Goal: Task Accomplishment & Management: Use online tool/utility

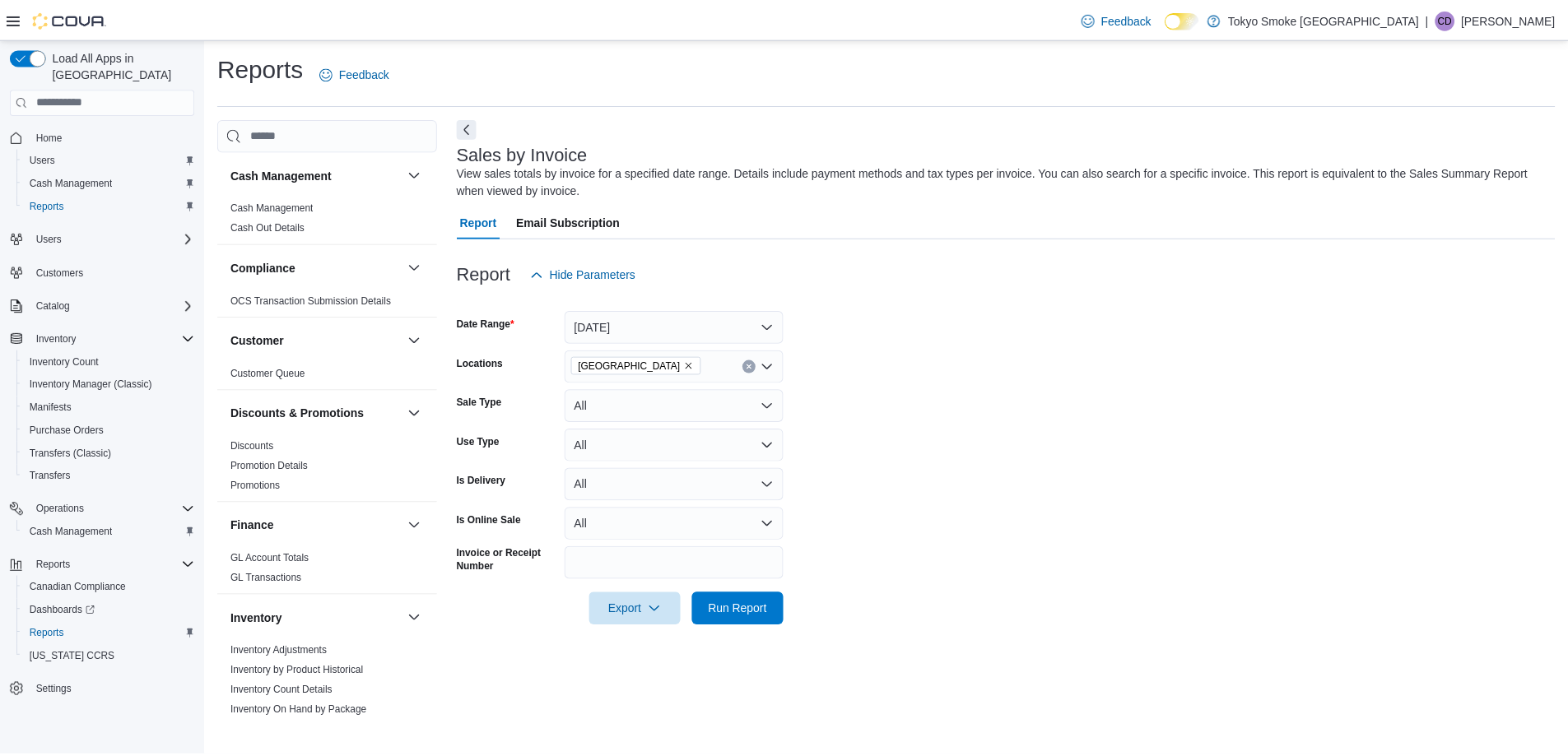
scroll to position [940, 0]
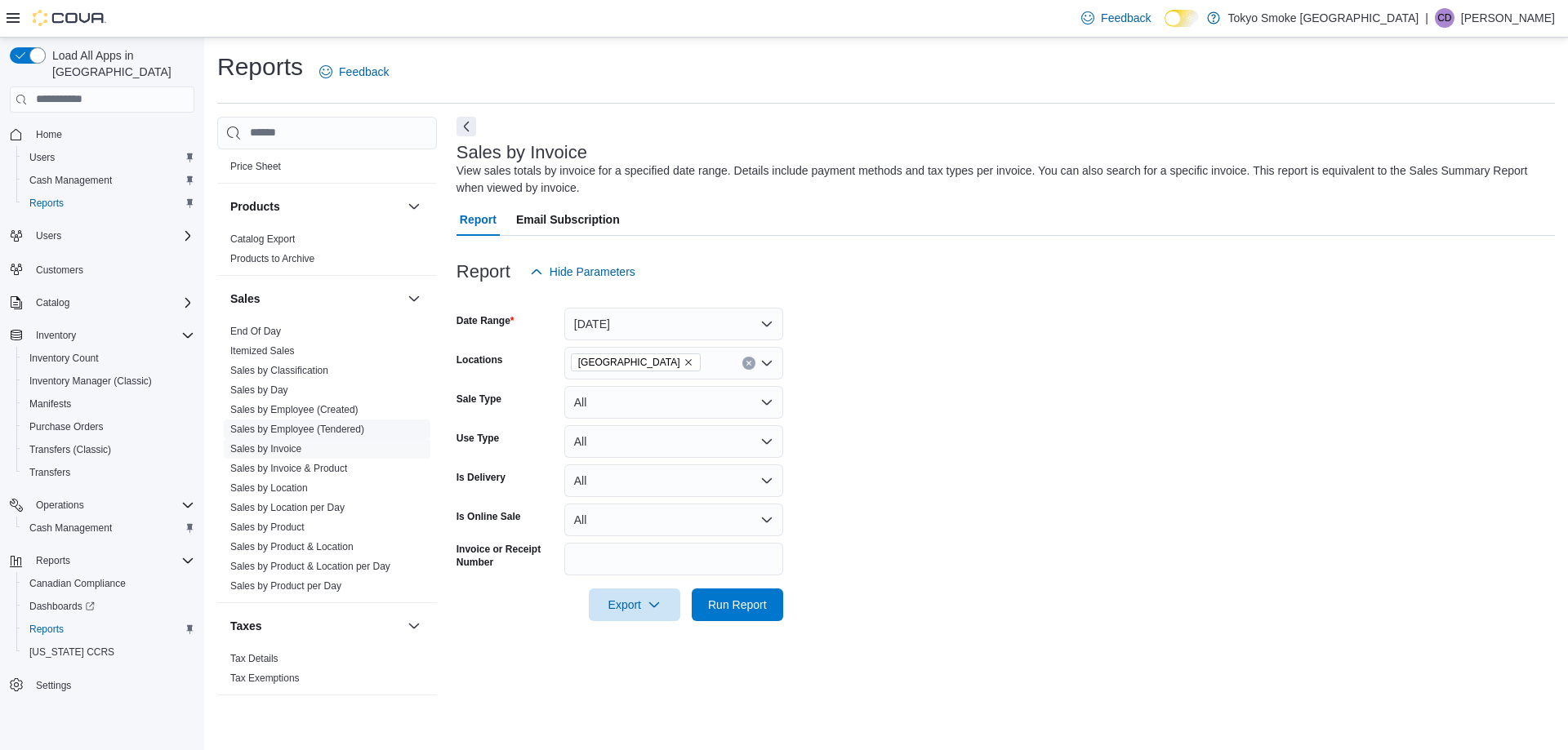
click at [352, 429] on link "Sales by Employee (Tendered)" at bounding box center [297, 430] width 134 height 12
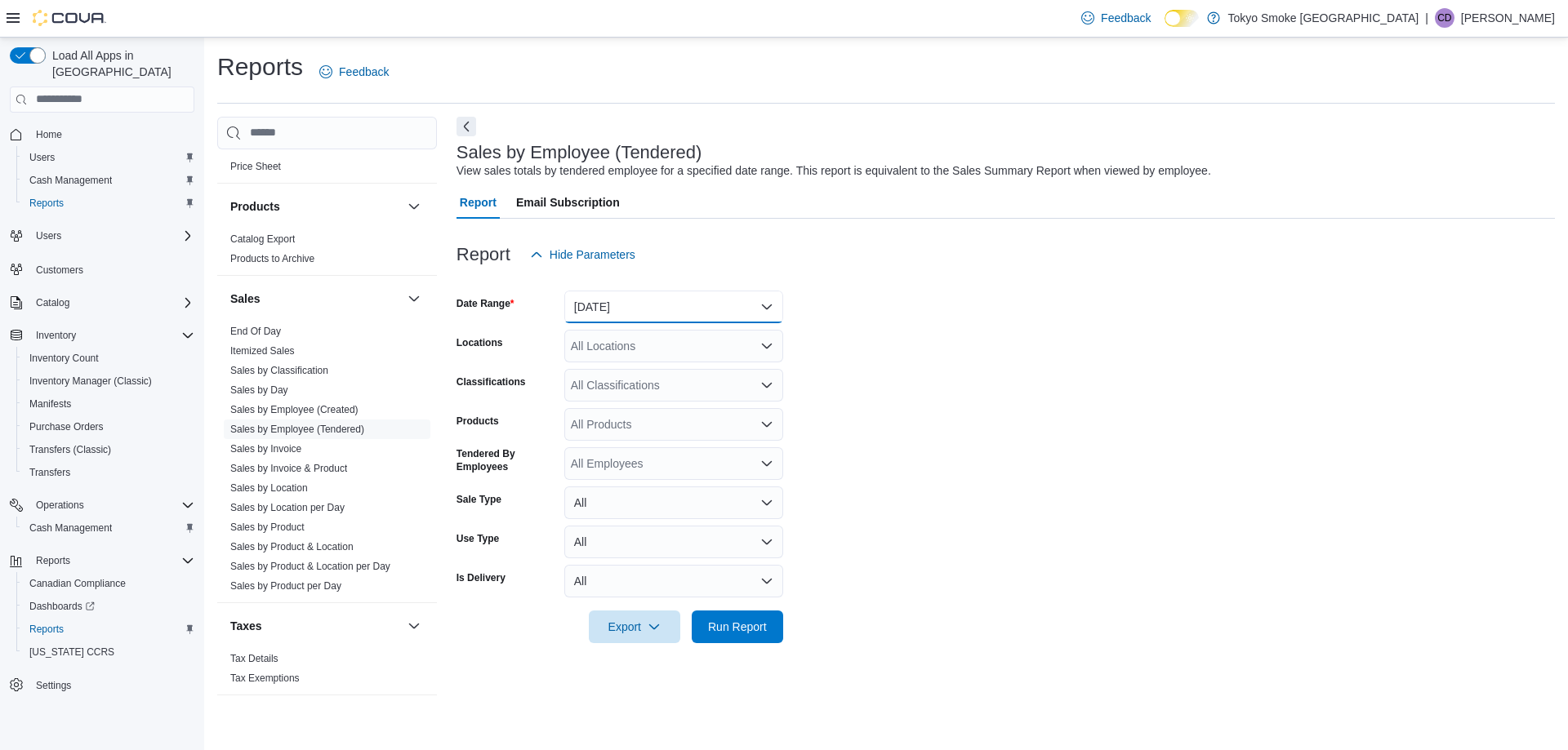
click at [701, 308] on button "[DATE]" at bounding box center [674, 307] width 219 height 33
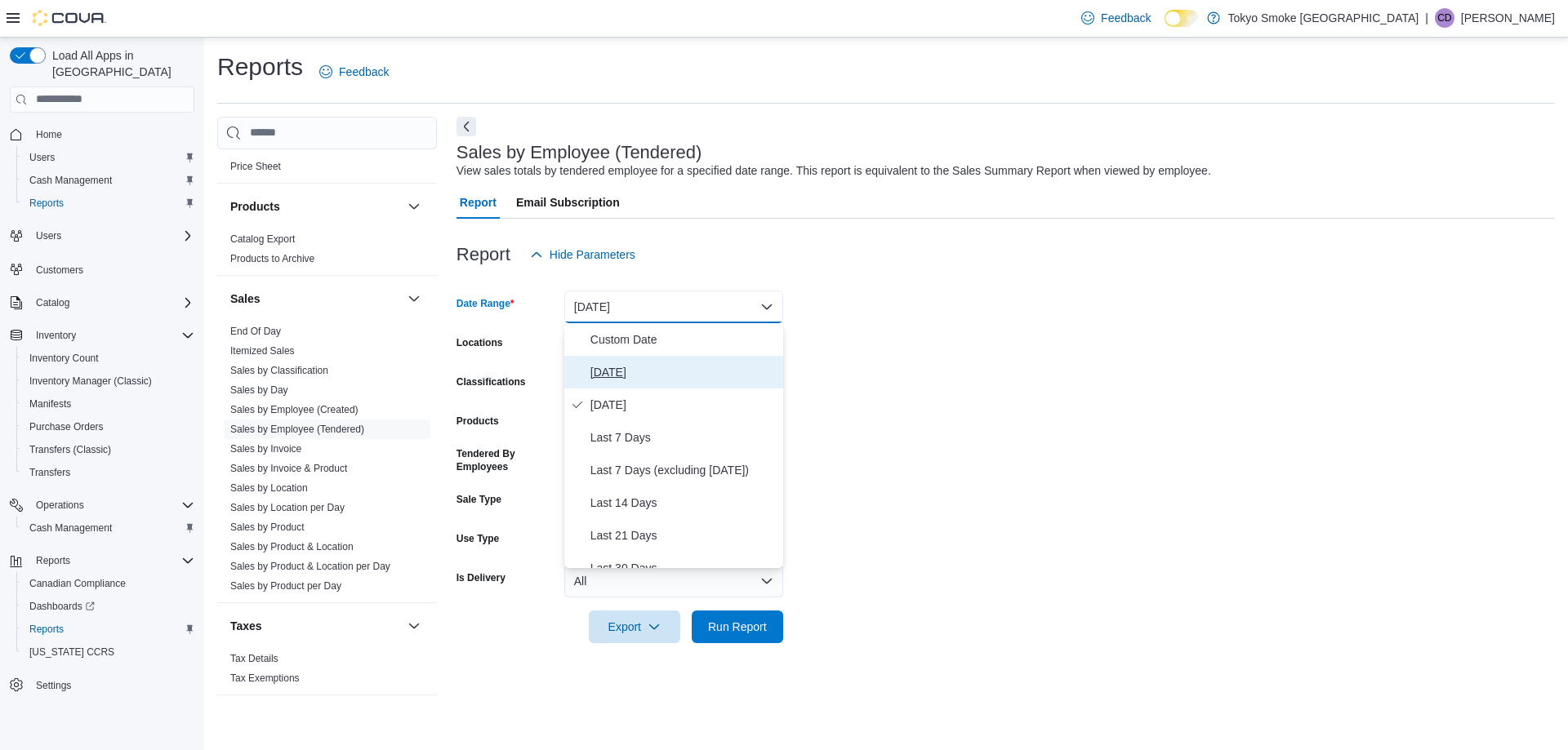
click at [590, 363] on span "[DATE]" at bounding box center [683, 372] width 186 height 19
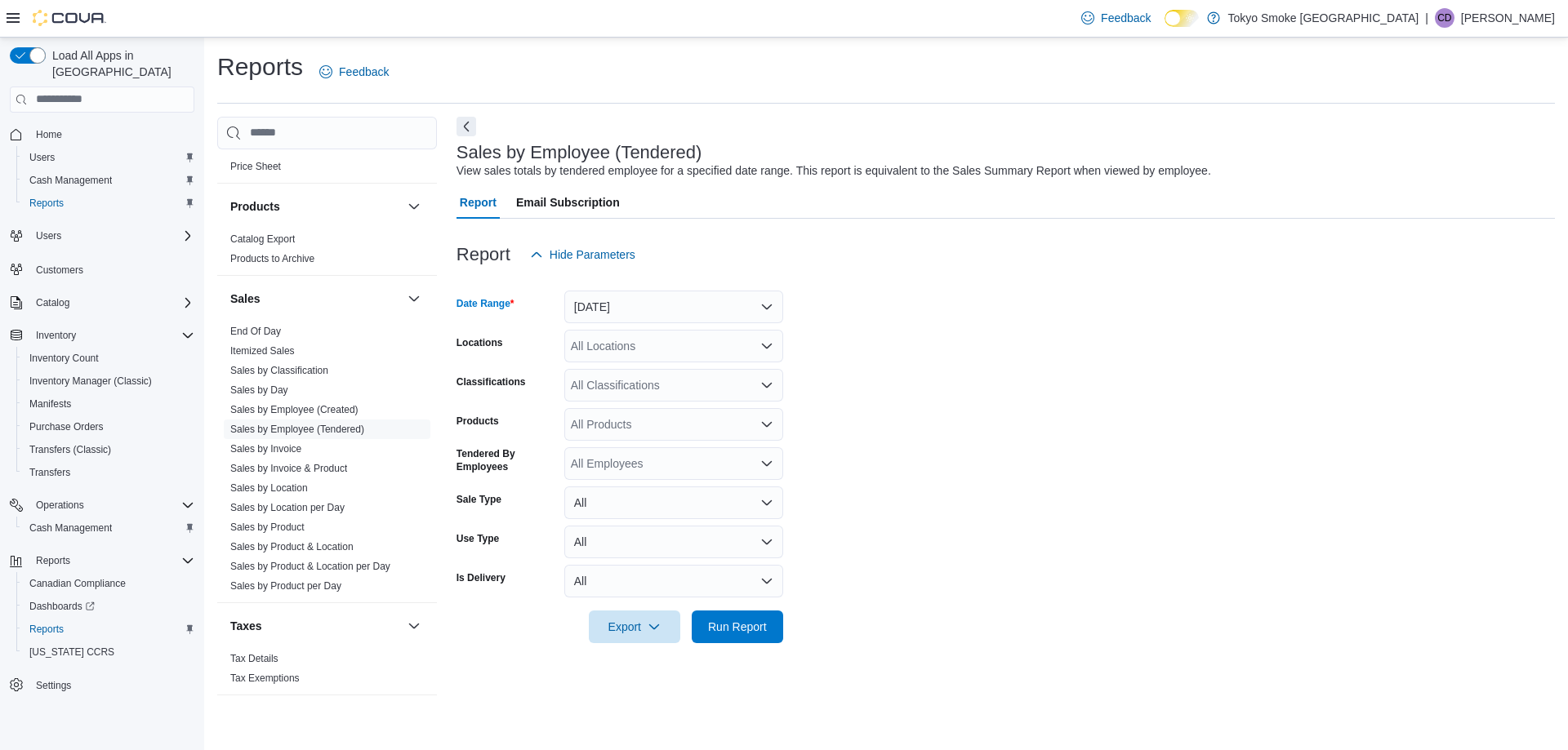
click at [632, 346] on div "All Locations" at bounding box center [674, 346] width 219 height 33
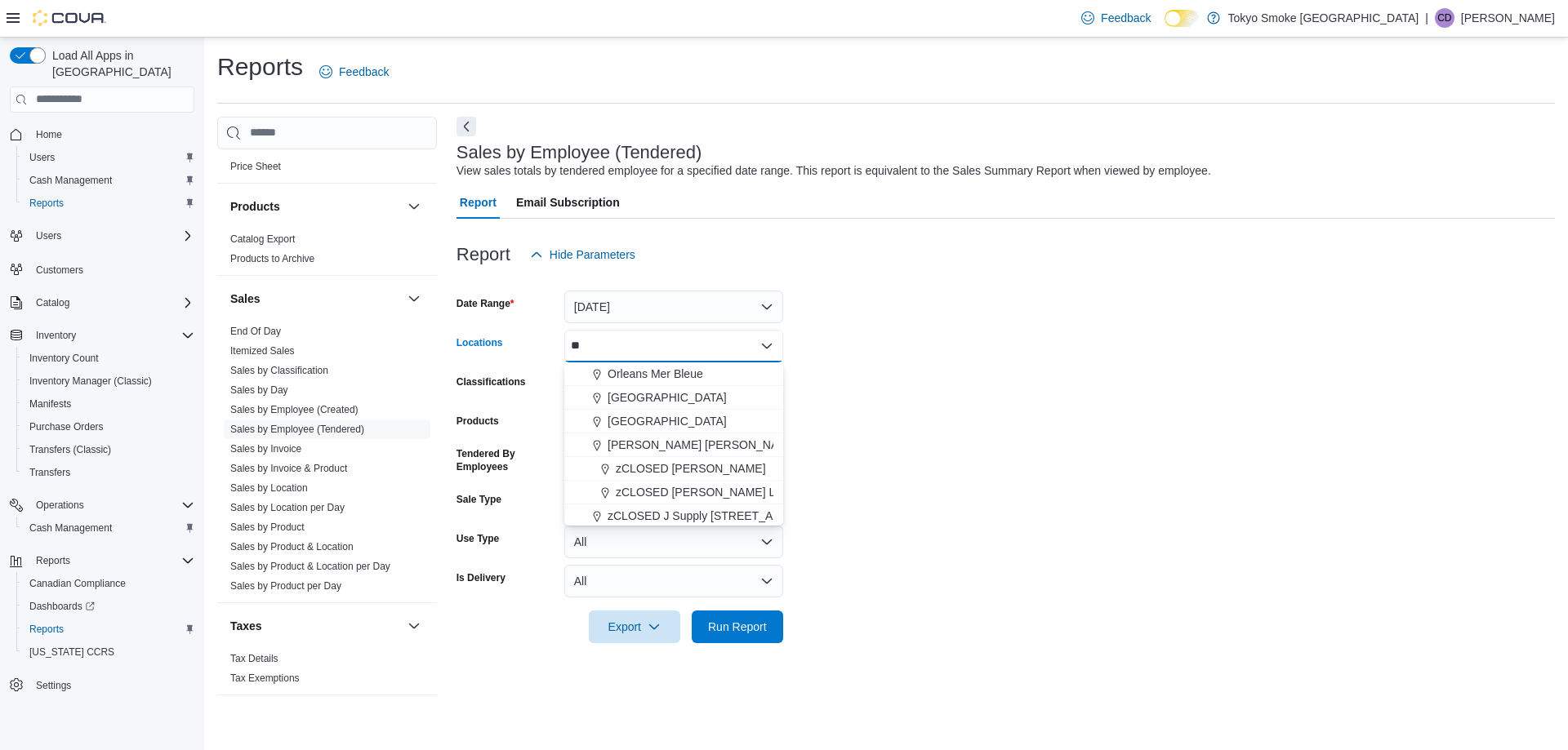
type input "***"
click at [1189, 624] on form "Date Range [DATE] Locations [GEOGRAPHIC_DATA] Combo box. Selected. [GEOGRAPHIC_…" at bounding box center [1006, 458] width 1098 height 372
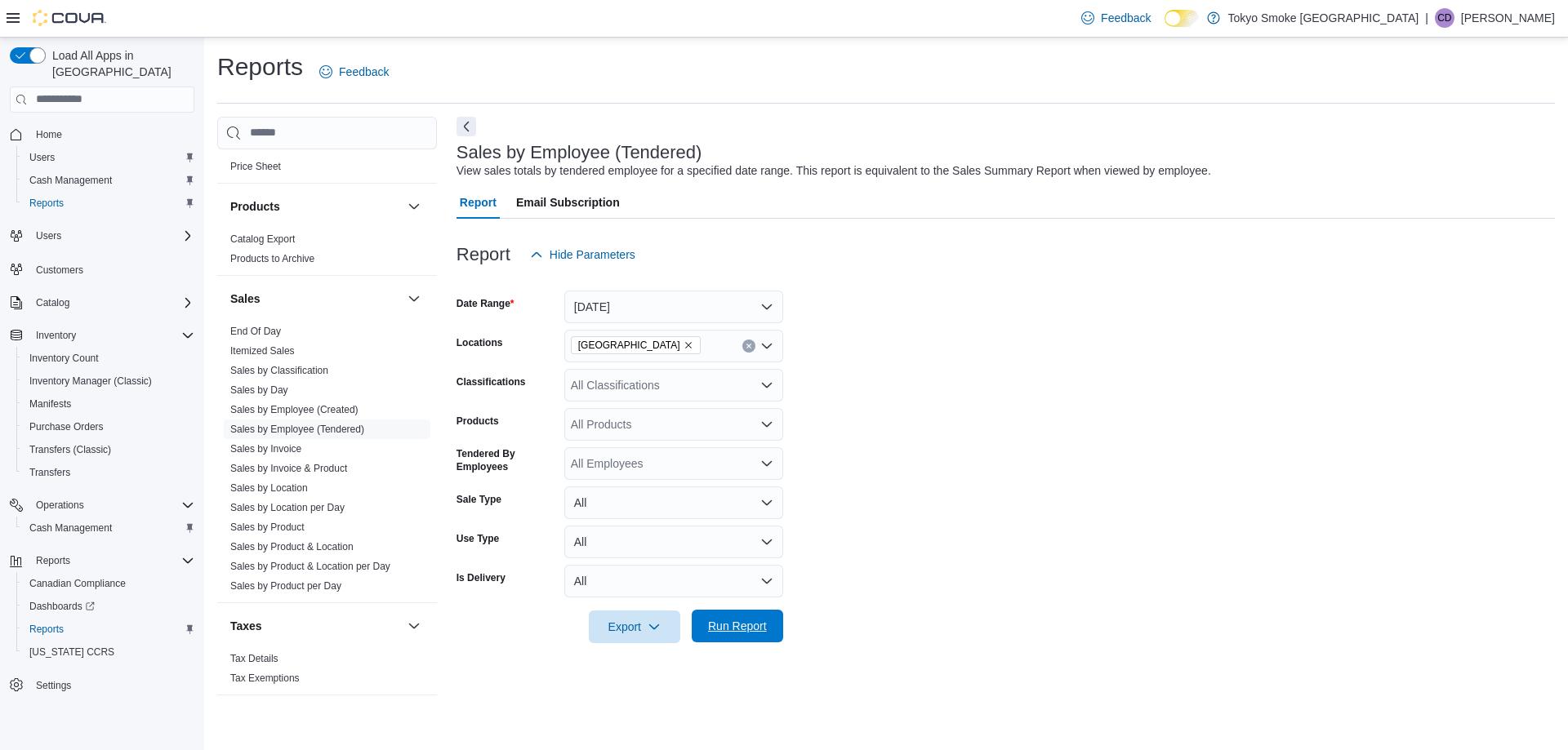
click at [730, 626] on span "Run Report" at bounding box center [738, 625] width 59 height 16
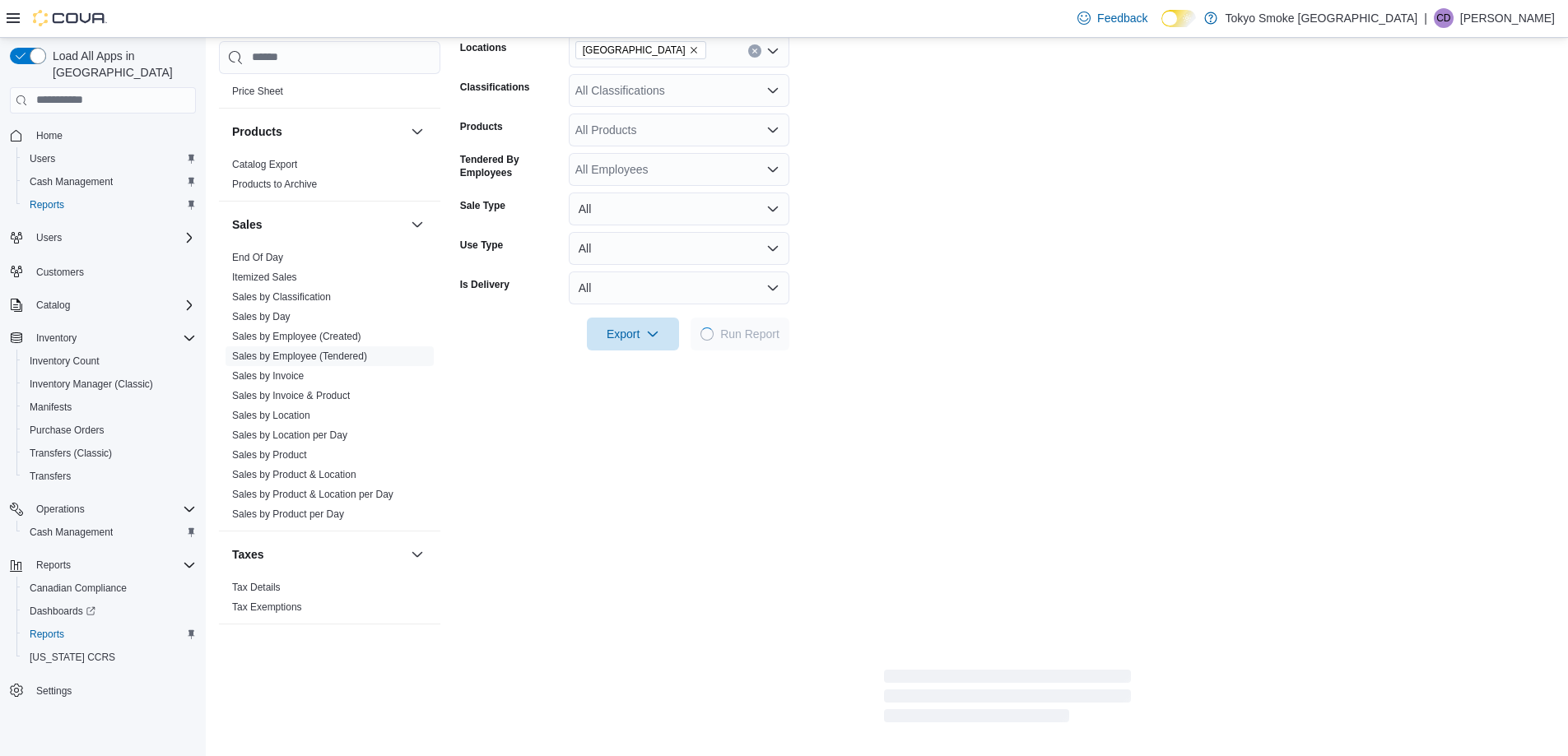
scroll to position [329, 0]
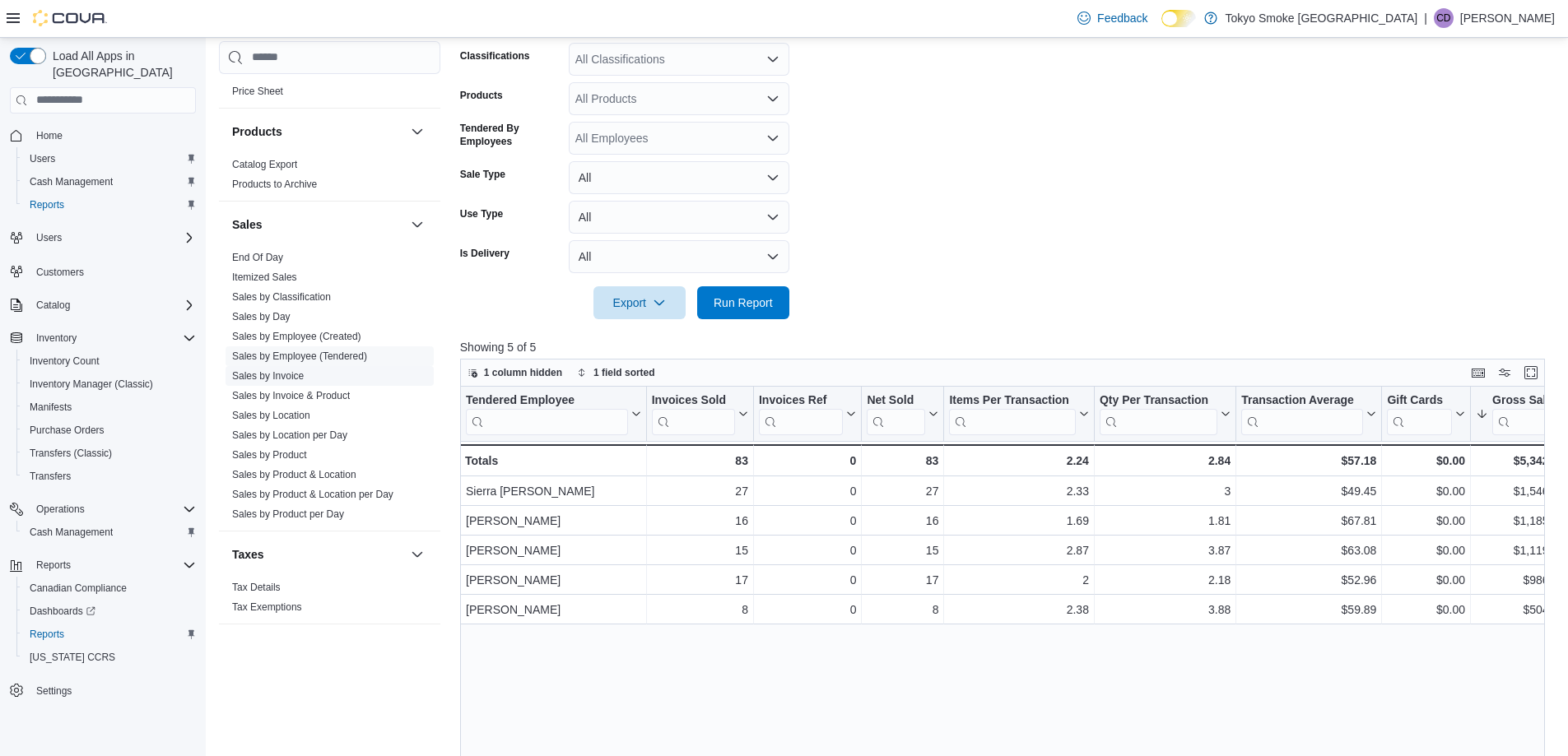
click at [297, 374] on link "Sales by Invoice" at bounding box center [268, 376] width 71 height 12
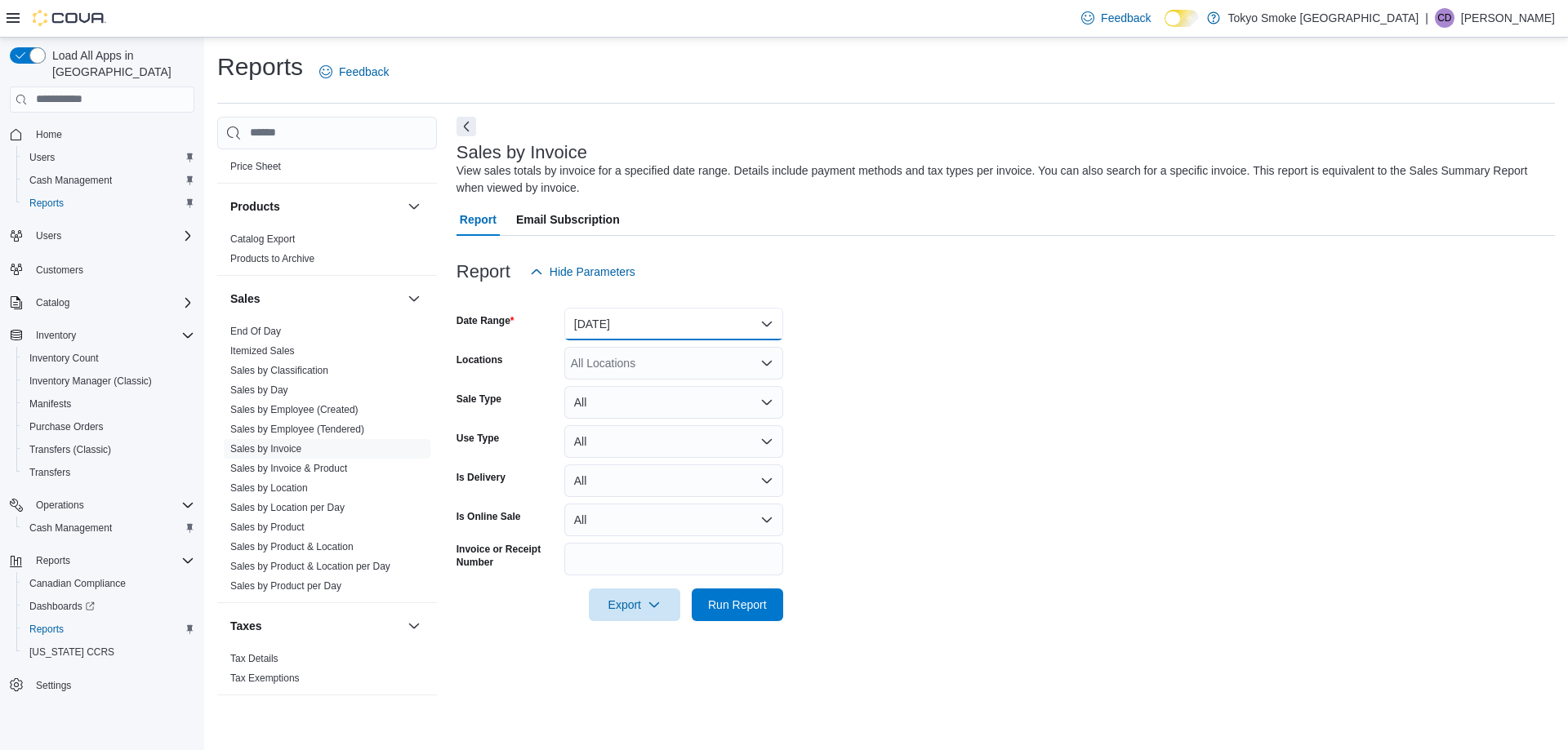
click at [625, 328] on button "[DATE]" at bounding box center [674, 324] width 219 height 33
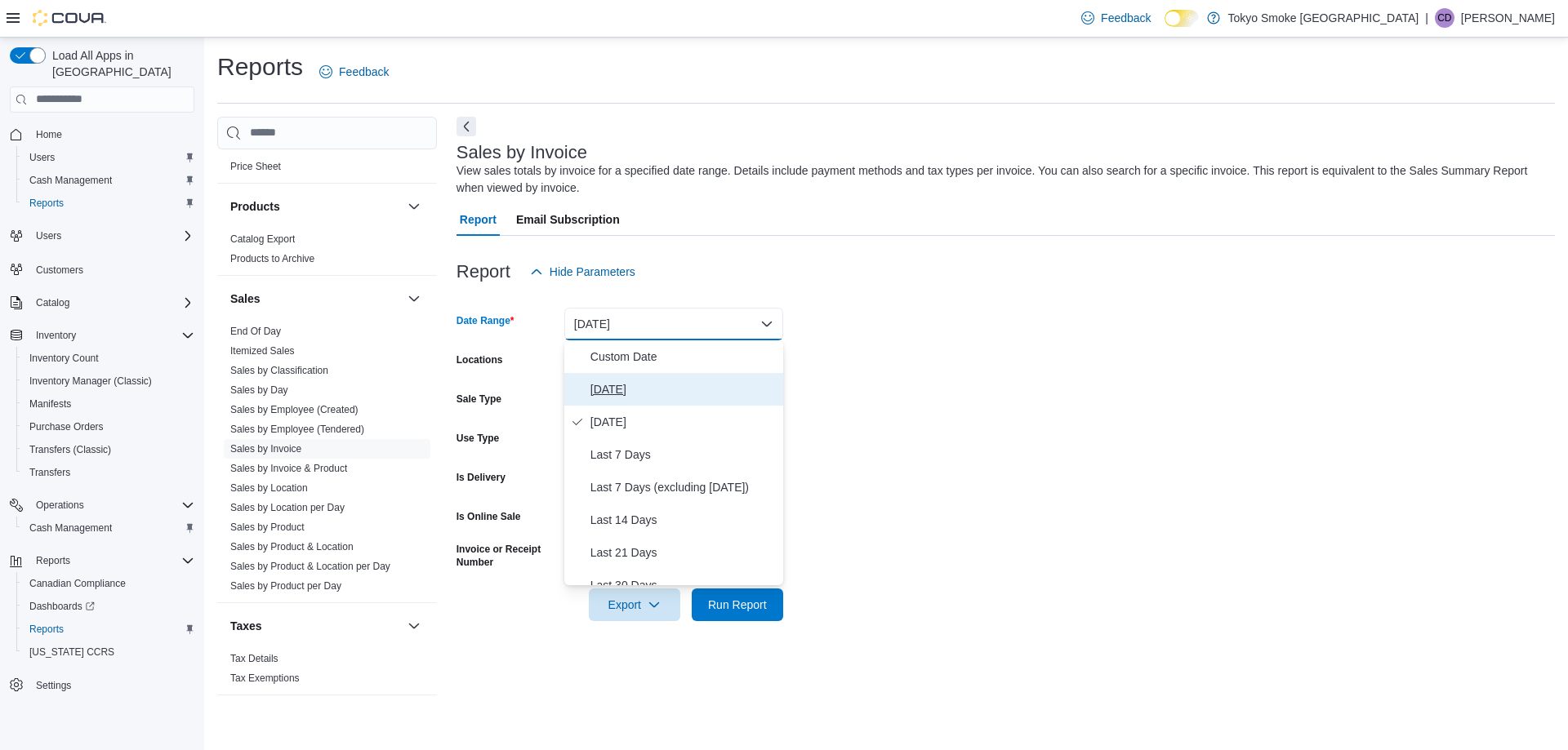
click at [612, 392] on span "[DATE]" at bounding box center [683, 388] width 186 height 19
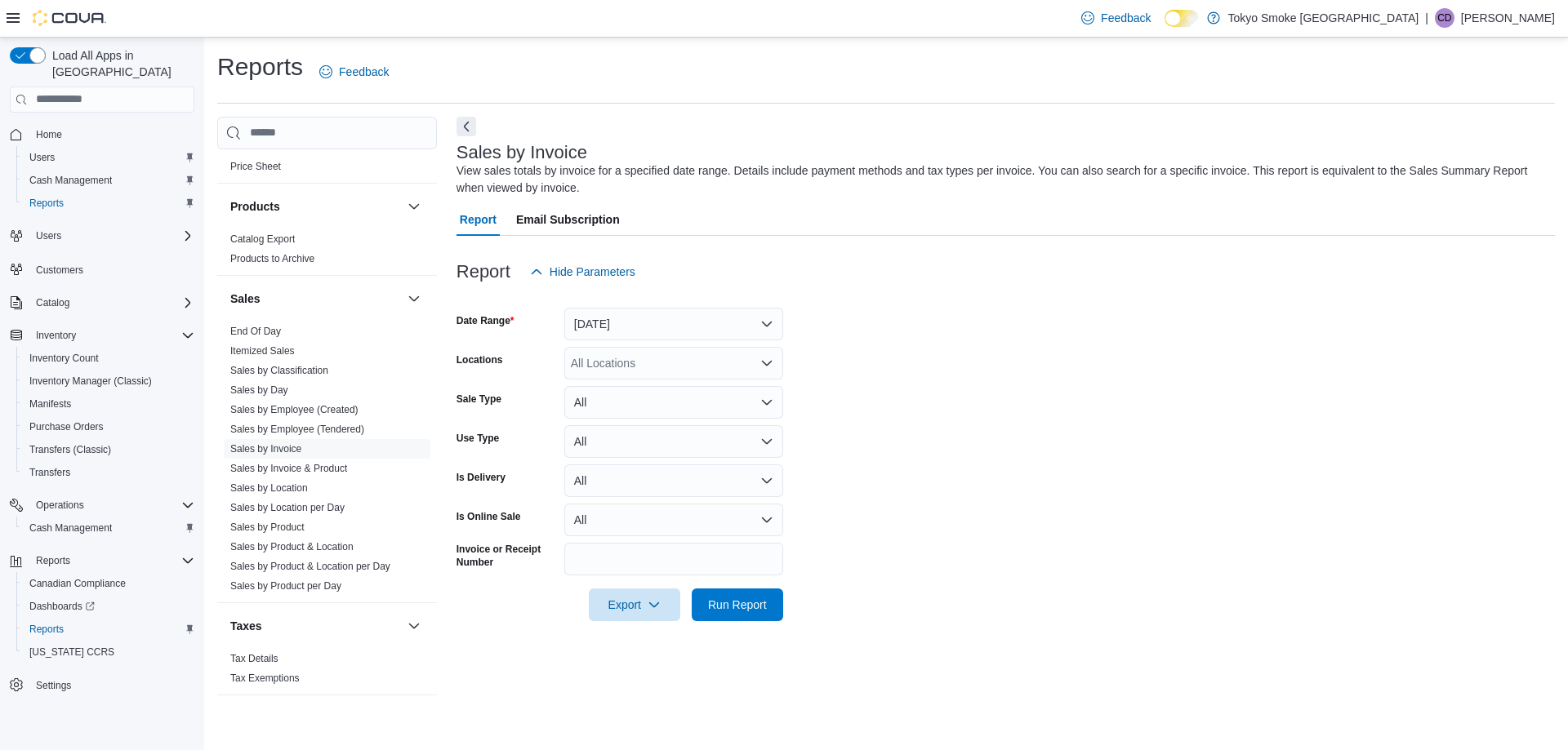
click at [609, 360] on div "All Locations" at bounding box center [674, 363] width 219 height 33
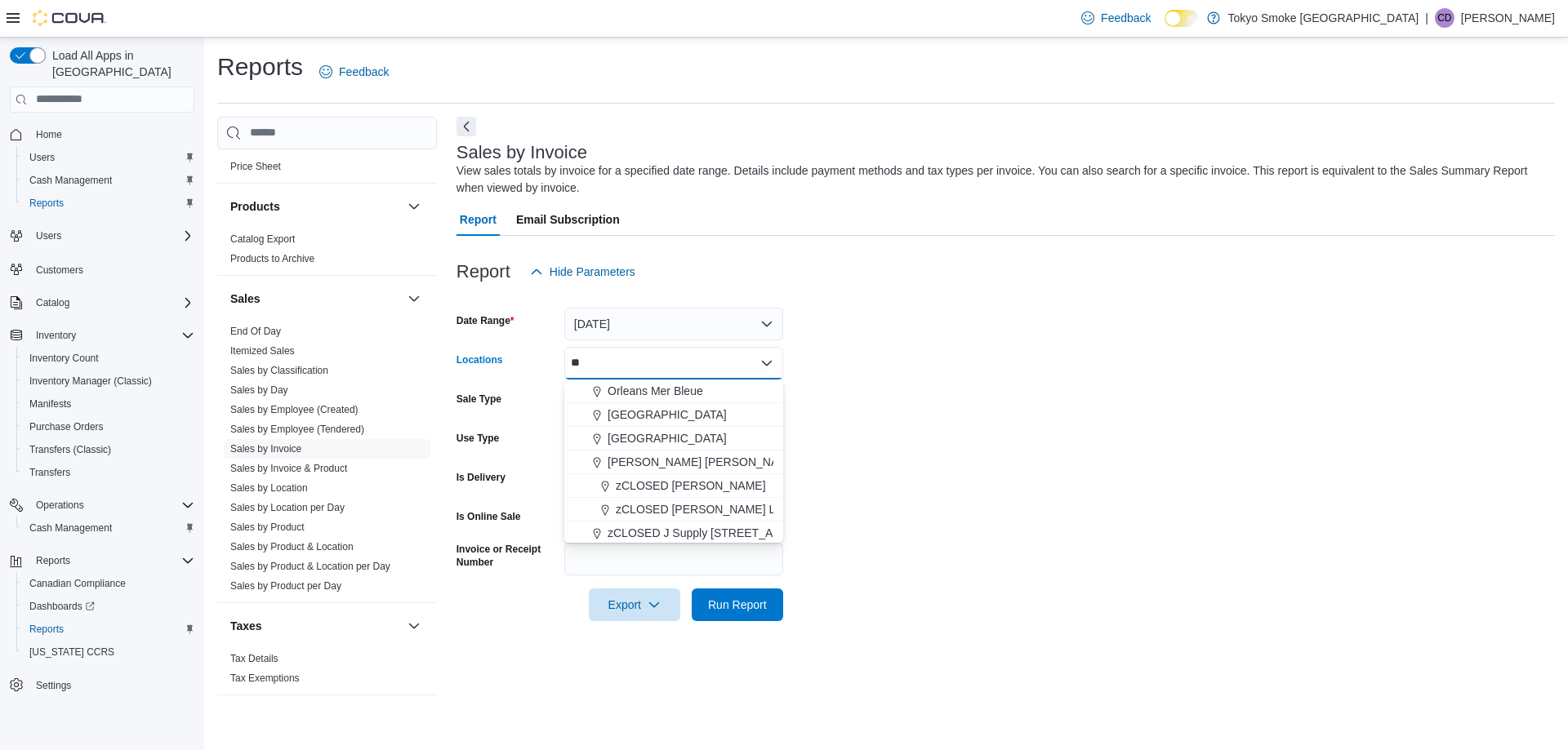
type input "***"
click at [1001, 422] on form "Date Range [DATE] Locations [GEOGRAPHIC_DATA] Combo box. Selected. [GEOGRAPHIC_…" at bounding box center [1006, 454] width 1098 height 333
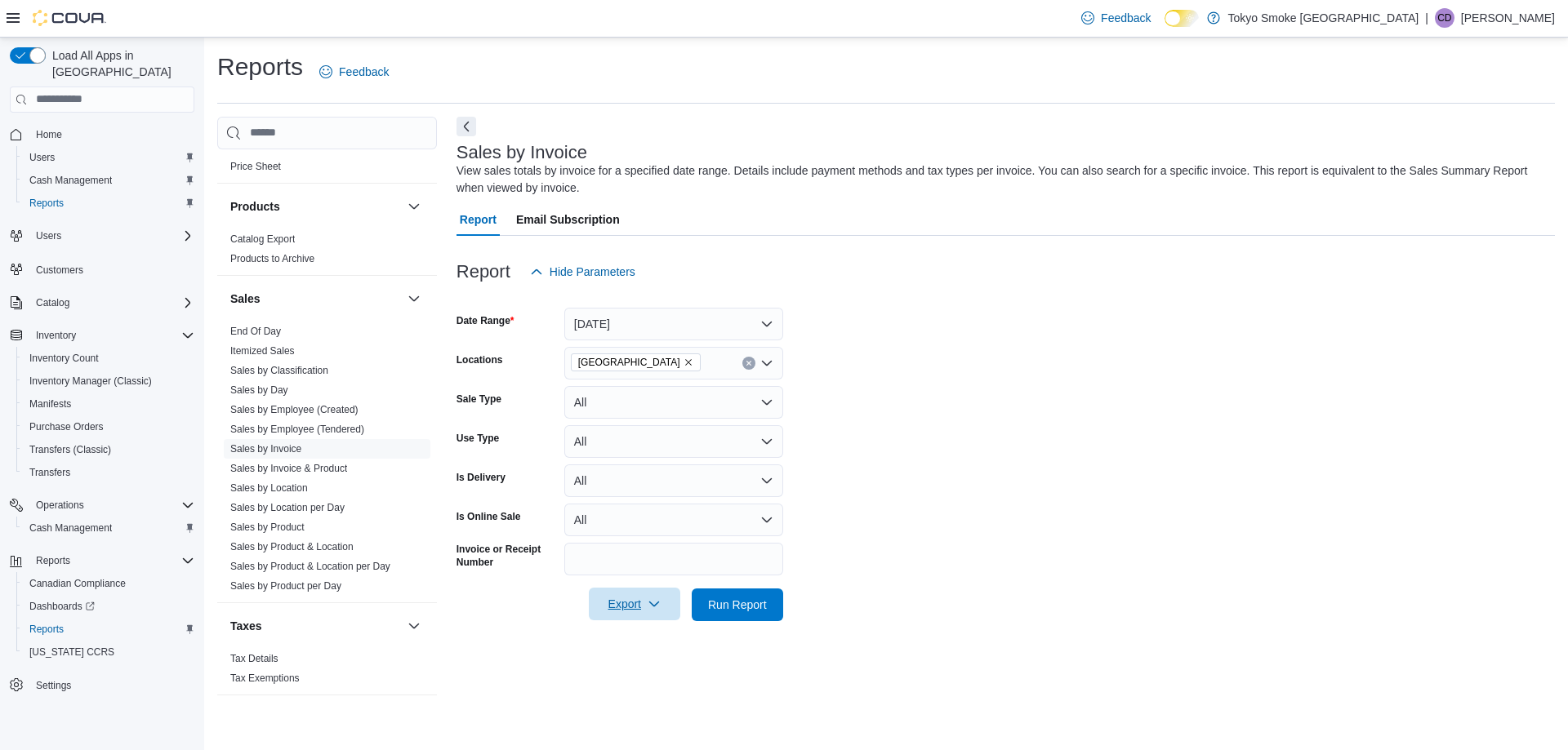
click at [642, 600] on span "Export" at bounding box center [634, 603] width 72 height 33
click at [657, 642] on span "Export to Excel" at bounding box center [636, 637] width 73 height 13
click at [323, 429] on link "Sales by Employee (Tendered)" at bounding box center [297, 430] width 134 height 12
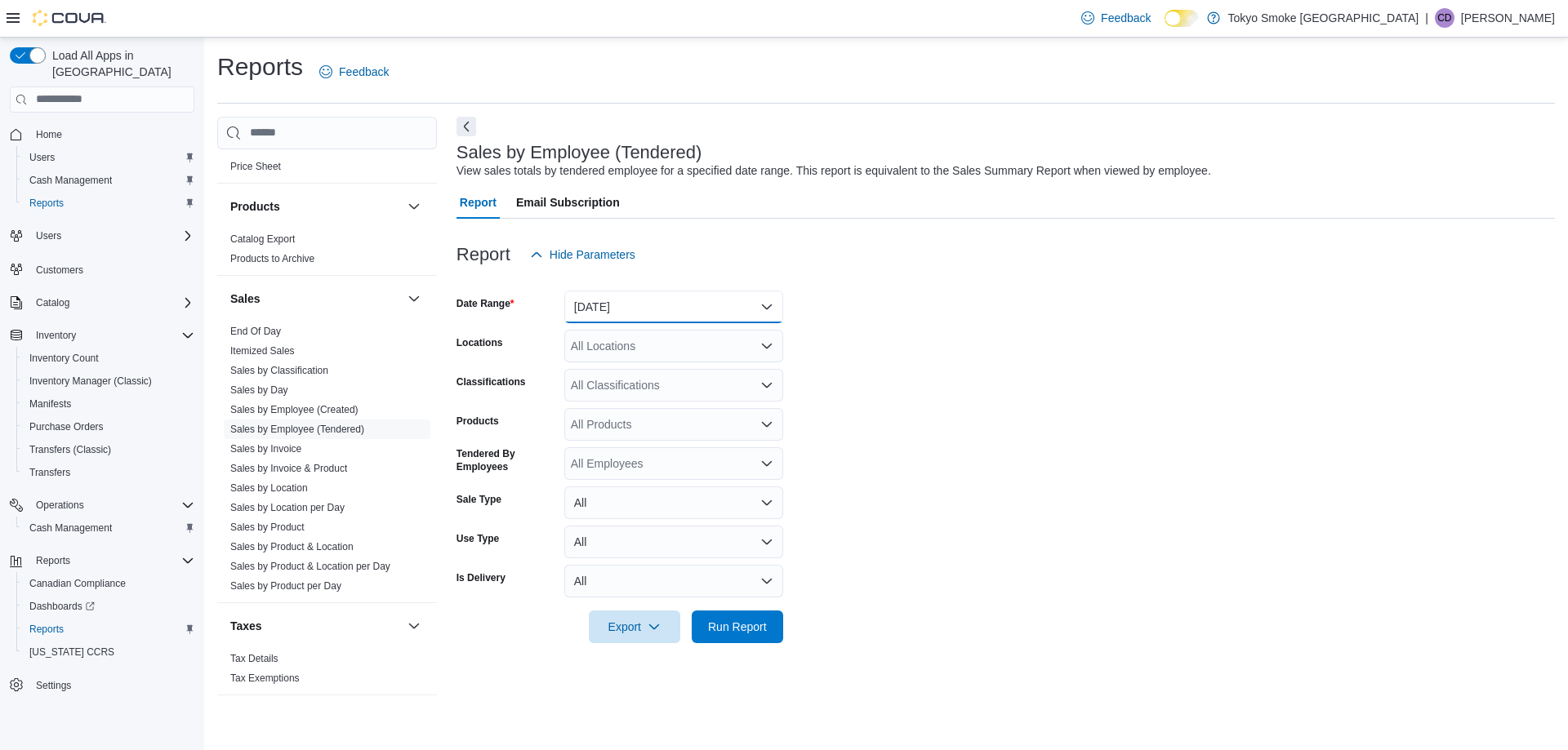
click at [691, 311] on button "[DATE]" at bounding box center [674, 307] width 219 height 33
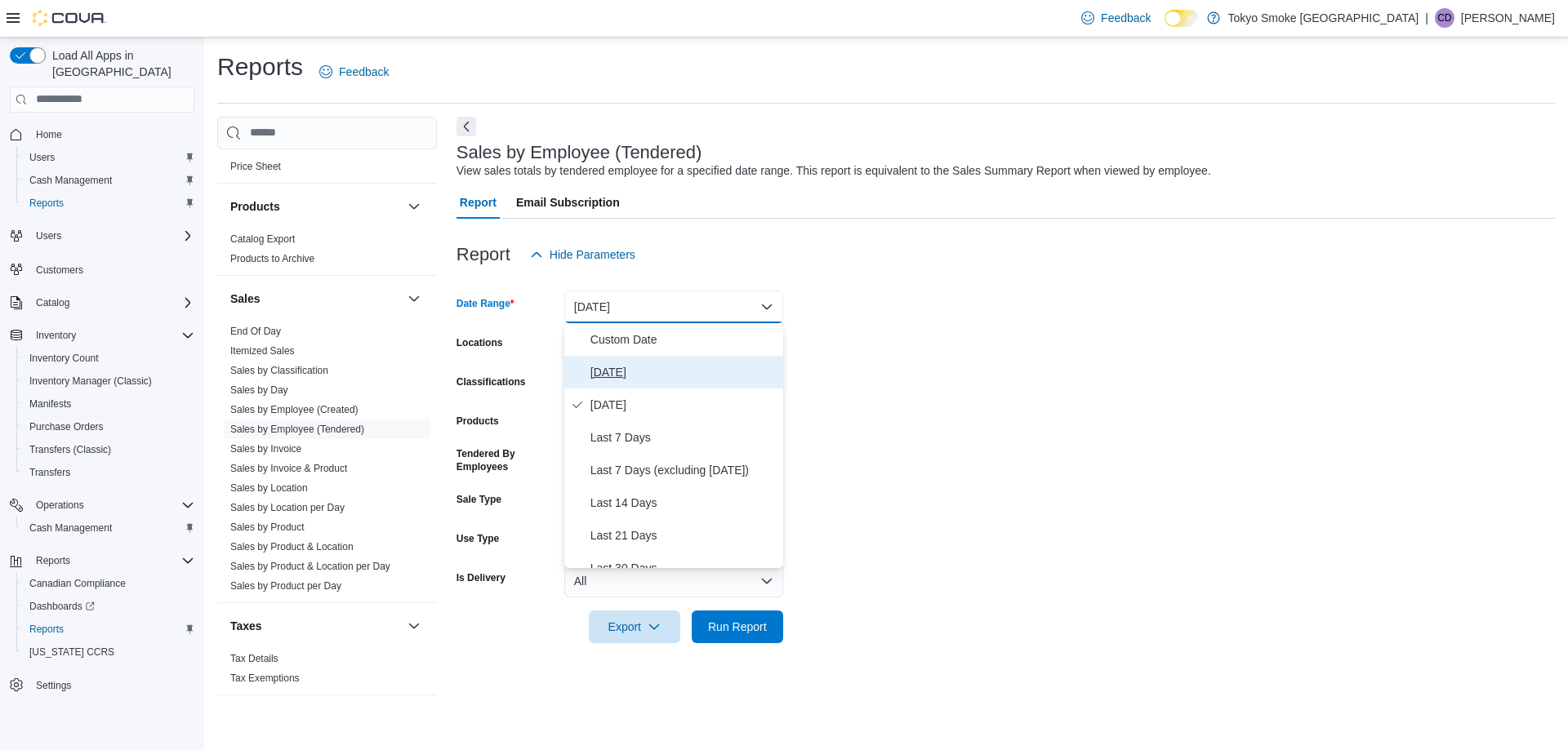
click at [620, 370] on span "[DATE]" at bounding box center [683, 372] width 186 height 19
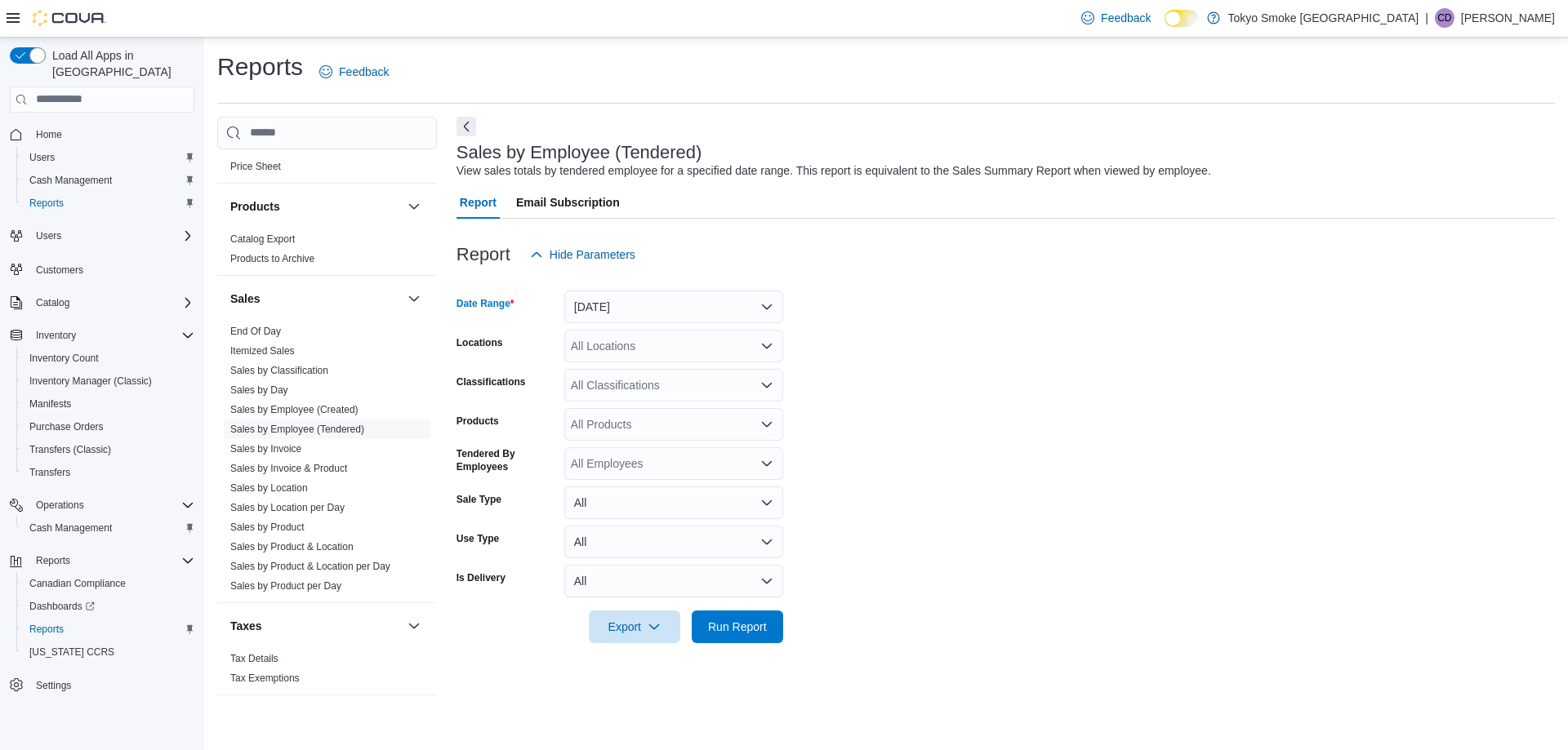
click at [635, 346] on div "All Locations" at bounding box center [674, 346] width 219 height 33
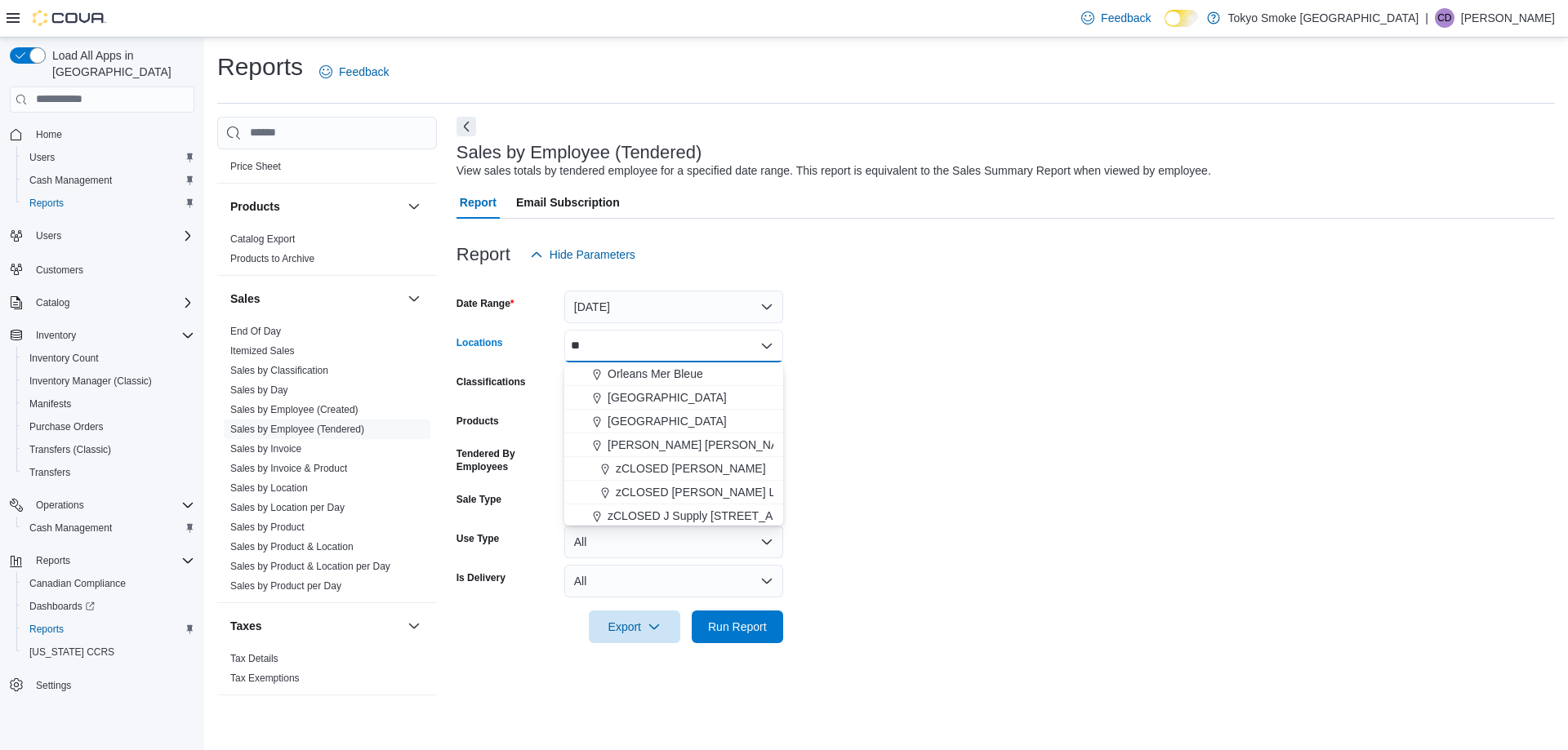
type input "***"
click at [888, 483] on form "Date Range [DATE] Locations [GEOGRAPHIC_DATA] Combo box. Selected. [GEOGRAPHIC_…" at bounding box center [1006, 458] width 1098 height 372
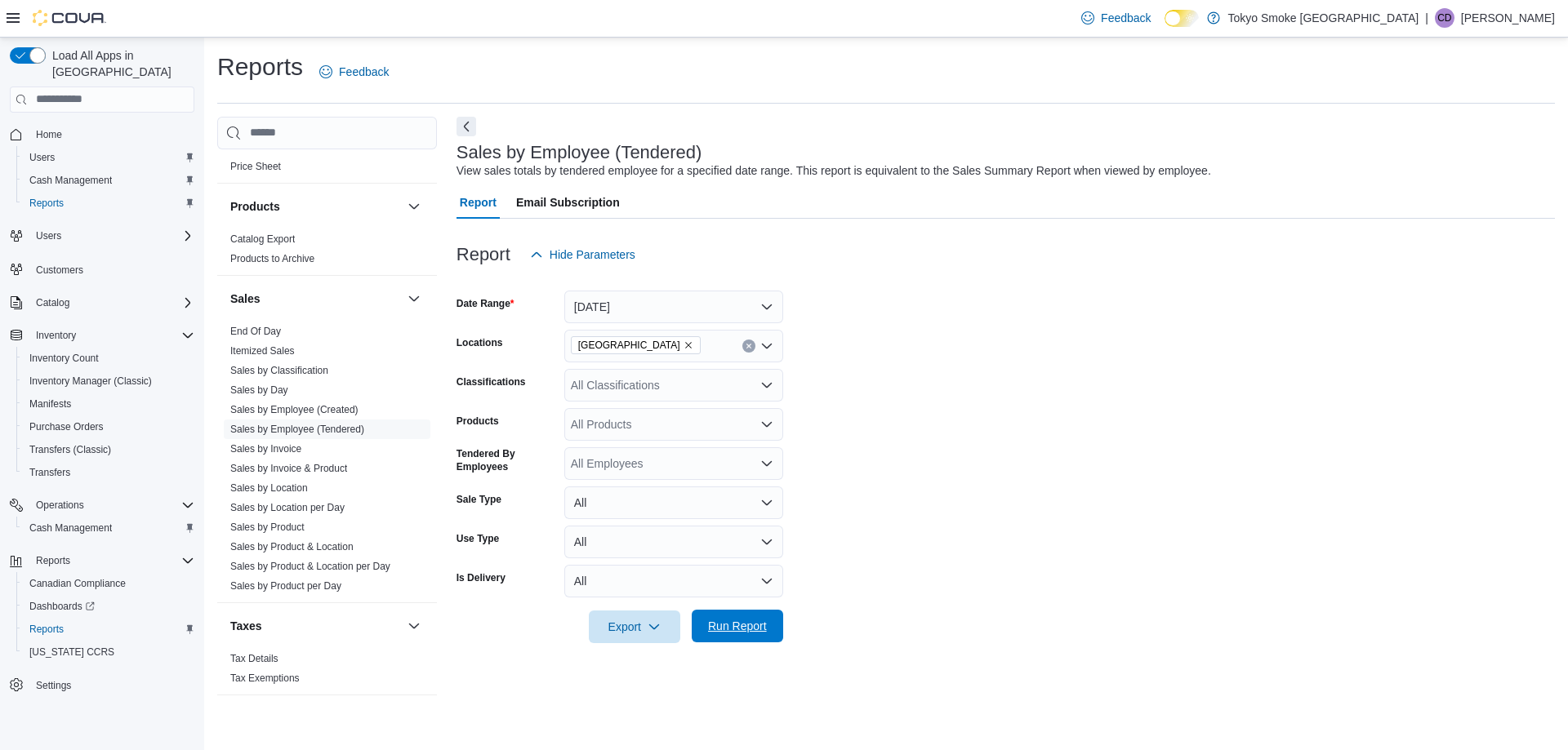
click at [749, 624] on span "Run Report" at bounding box center [738, 625] width 59 height 16
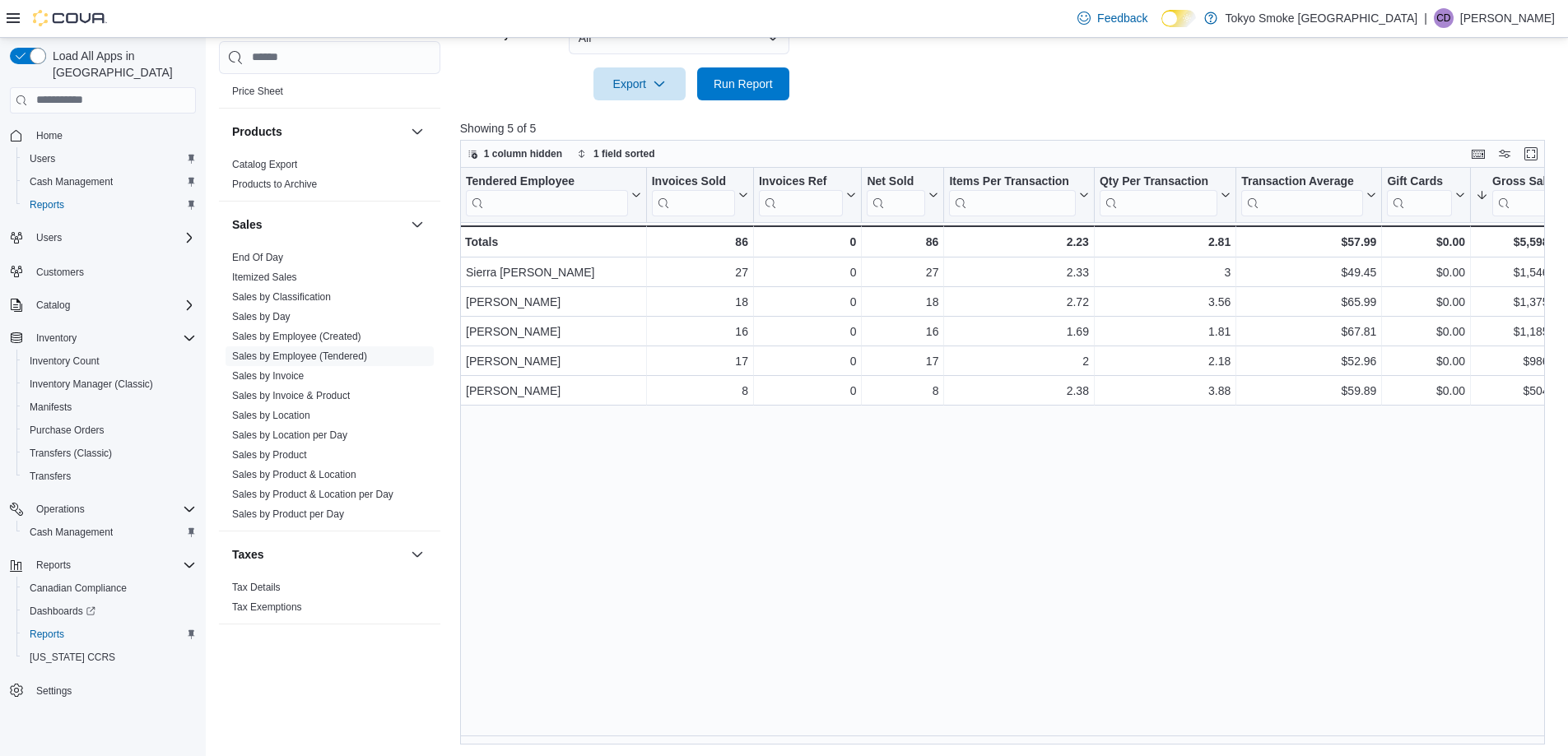
scroll to position [550, 0]
